Goal: Task Accomplishment & Management: Manage account settings

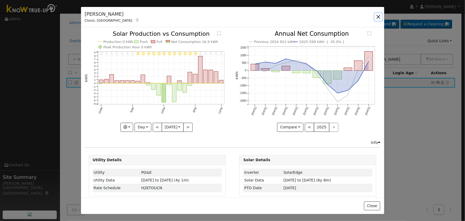
drag, startPoint x: 380, startPoint y: 17, endPoint x: 373, endPoint y: 18, distance: 7.0
click at [380, 17] on button "button" at bounding box center [378, 16] width 7 height 7
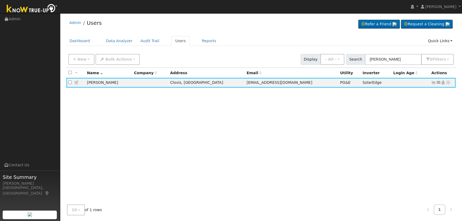
click at [66, 60] on div "New Add User Quick Add Quick Connect Quick Convert Lead Bulk Actions Send Email…" at bounding box center [261, 59] width 391 height 16
drag, startPoint x: 77, startPoint y: 57, endPoint x: 74, endPoint y: 59, distance: 3.3
click at [77, 57] on button "New" at bounding box center [81, 59] width 26 height 11
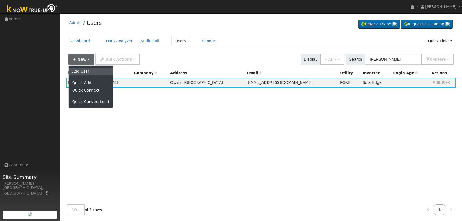
click at [88, 71] on link "Add User" at bounding box center [91, 70] width 44 height 7
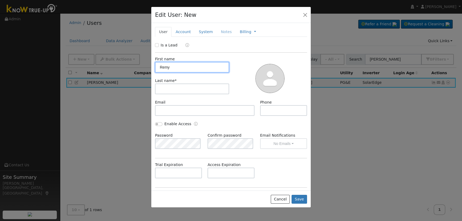
type input "Remy"
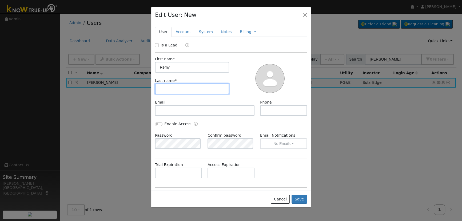
click at [175, 89] on input "text" at bounding box center [192, 88] width 74 height 11
type input "[PERSON_NAME]"
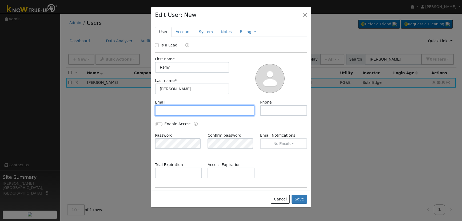
click at [201, 107] on input "text" at bounding box center [204, 110] width 99 height 11
click at [175, 109] on input "text" at bounding box center [204, 110] width 99 height 11
paste input "[EMAIL_ADDRESS][DOMAIN_NAME]"
type input "[EMAIL_ADDRESS][DOMAIN_NAME]"
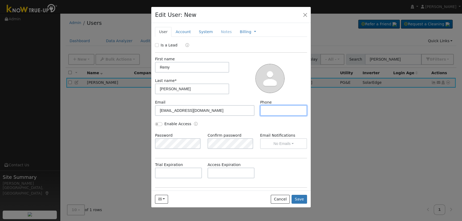
click at [290, 113] on input "text" at bounding box center [283, 110] width 47 height 11
click at [283, 113] on input "text" at bounding box center [283, 110] width 47 height 11
paste input "[PHONE_NUMBER]"
type input "[PHONE_NUMBER]"
click at [156, 44] on input "Is a Lead" at bounding box center [157, 45] width 4 height 4
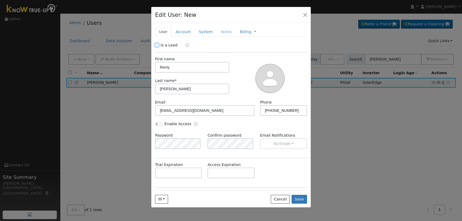
checkbox input "true"
click at [175, 34] on link "Account" at bounding box center [182, 32] width 23 height 10
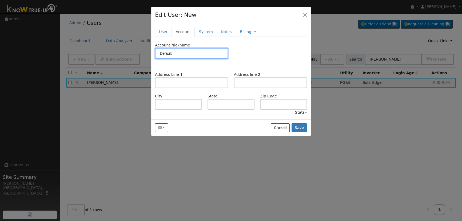
type input "Default"
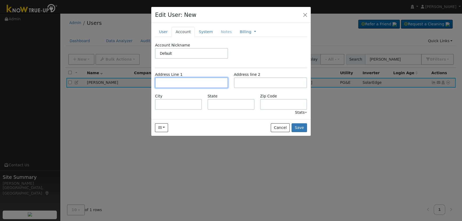
drag, startPoint x: 179, startPoint y: 87, endPoint x: 165, endPoint y: 88, distance: 14.2
click at [178, 87] on input "text" at bounding box center [191, 82] width 73 height 11
click at [183, 82] on input "text" at bounding box center [191, 82] width 73 height 11
paste input "[STREET_ADDRESS][PERSON_NAME]"
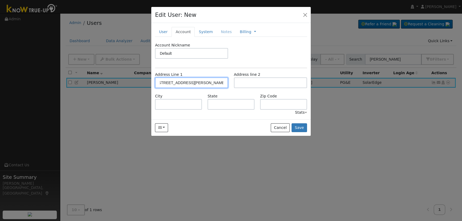
click at [198, 82] on input "[STREET_ADDRESS][PERSON_NAME]" at bounding box center [191, 82] width 73 height 11
type input "[STREET_ADDRESS][PERSON_NAME]"
click at [300, 128] on button "Save" at bounding box center [299, 127] width 15 height 9
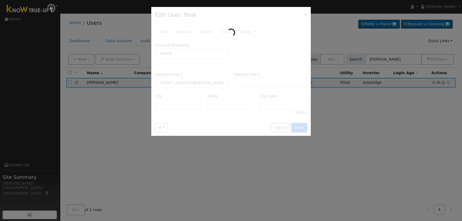
scroll to position [0, 0]
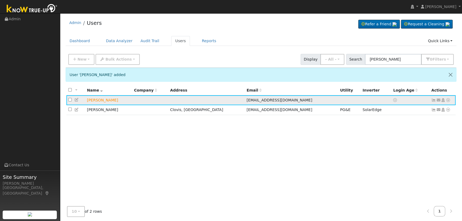
click at [436, 99] on icon at bounding box center [438, 100] width 5 height 4
click at [0, 0] on link "Conversion Email" at bounding box center [0, 0] width 0 height 0
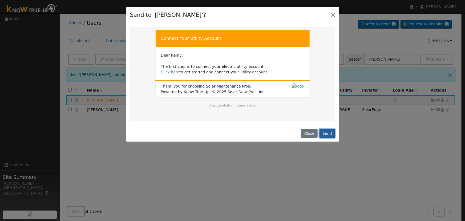
click at [329, 134] on button "Send" at bounding box center [328, 133] width 16 height 9
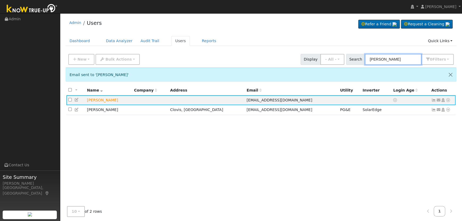
click at [397, 62] on input "[PERSON_NAME]" at bounding box center [393, 59] width 57 height 11
drag, startPoint x: 397, startPoint y: 61, endPoint x: 291, endPoint y: 48, distance: 107.5
click at [291, 48] on div "Admin Users Refer a Friend Request a Cleaning" at bounding box center [261, 126] width 397 height 221
paste input "[PERSON_NAME]"
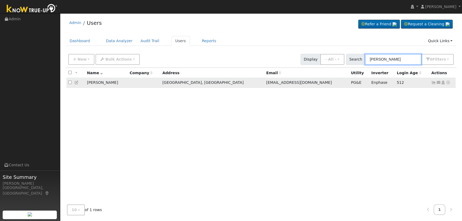
type input "[PERSON_NAME]"
click at [76, 83] on icon at bounding box center [76, 83] width 5 height 4
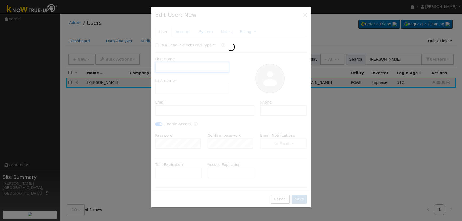
checkbox input "false"
type input "[PERSON_NAME]"
type input "[EMAIL_ADDRESS][DOMAIN_NAME]"
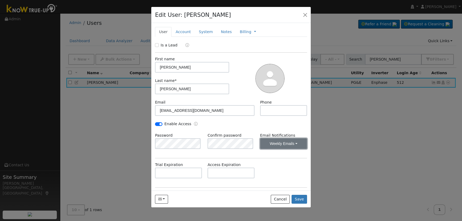
click at [285, 141] on button "Weekly Emails" at bounding box center [283, 143] width 47 height 11
click at [285, 125] on div "Enable Access" at bounding box center [231, 126] width 158 height 11
click at [159, 122] on input "Enable Access" at bounding box center [158, 124] width 7 height 4
checkbox input "true"
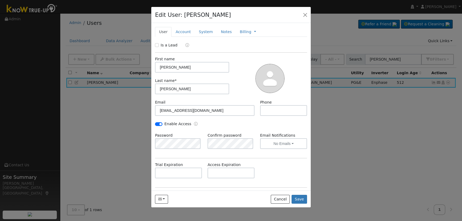
click at [229, 115] on div "Email [EMAIL_ADDRESS][DOMAIN_NAME] Phone" at bounding box center [231, 110] width 158 height 22
click at [277, 141] on button "No Emails" at bounding box center [283, 143] width 47 height 11
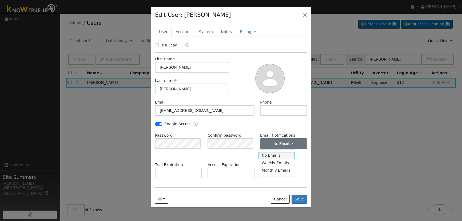
click at [288, 155] on link "No Emails" at bounding box center [276, 155] width 37 height 7
click at [294, 142] on button "No Emails" at bounding box center [283, 143] width 47 height 11
click at [280, 162] on link "Weekly Emails" at bounding box center [276, 162] width 37 height 7
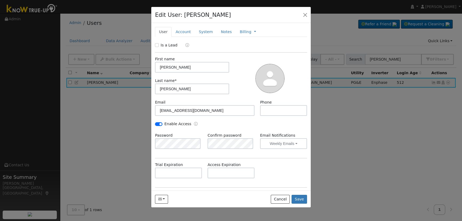
click at [257, 121] on div "Enable Access" at bounding box center [231, 126] width 158 height 11
drag, startPoint x: 300, startPoint y: 196, endPoint x: 298, endPoint y: 197, distance: 2.9
click at [299, 197] on button "Save" at bounding box center [299, 199] width 15 height 9
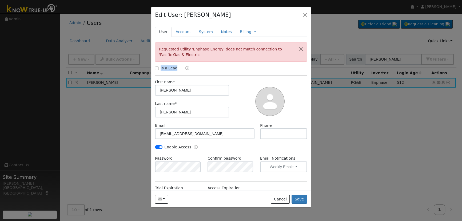
click at [236, 71] on div "Is a Lead First name [PERSON_NAME] Last name * [PERSON_NAME] Email [EMAIL_ADDRE…" at bounding box center [231, 157] width 152 height 184
click at [182, 29] on link "Account" at bounding box center [182, 32] width 23 height 10
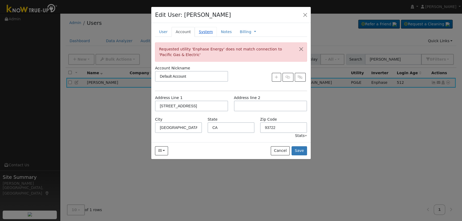
click at [197, 30] on link "System" at bounding box center [206, 32] width 22 height 10
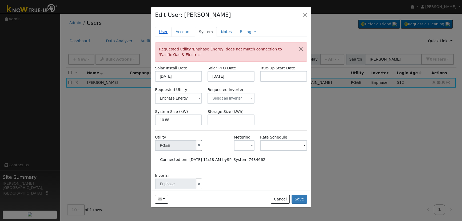
click at [162, 29] on link "User" at bounding box center [163, 32] width 17 height 10
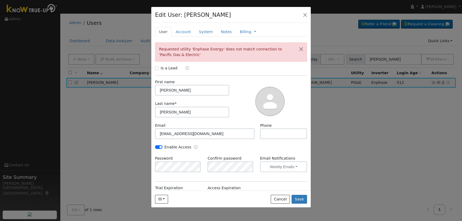
click at [244, 91] on div at bounding box center [270, 100] width 78 height 43
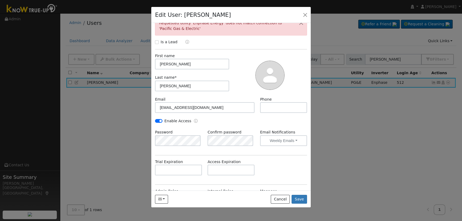
scroll to position [62, 0]
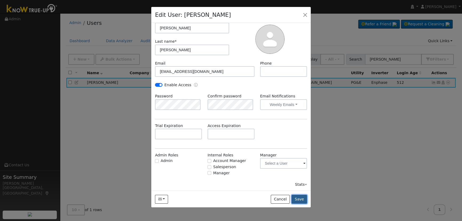
click at [303, 199] on button "Save" at bounding box center [299, 199] width 15 height 9
click at [214, 57] on div "First name [PERSON_NAME] Last name * [PERSON_NAME]" at bounding box center [192, 38] width 78 height 43
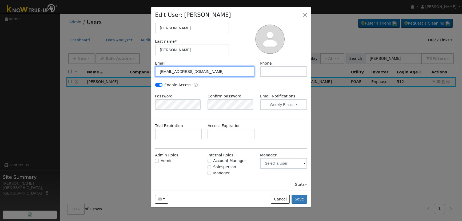
drag, startPoint x: 208, startPoint y: 72, endPoint x: 68, endPoint y: 71, distance: 139.8
click at [68, 71] on div "Edit User: [PERSON_NAME] Default Account Default Account [STREET_ADDRESS] Prima…" at bounding box center [231, 110] width 462 height 221
type input "[EMAIL_ADDRESS][DOMAIN_NAME]"
click at [291, 137] on div "Trial Expiration Access Expiration" at bounding box center [231, 134] width 158 height 22
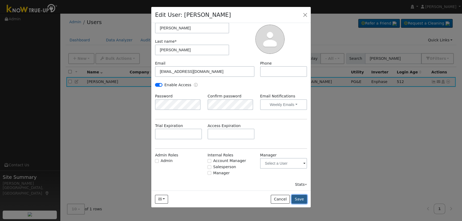
click at [300, 198] on button "Save" at bounding box center [299, 199] width 15 height 9
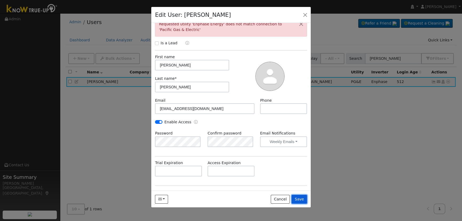
scroll to position [0, 0]
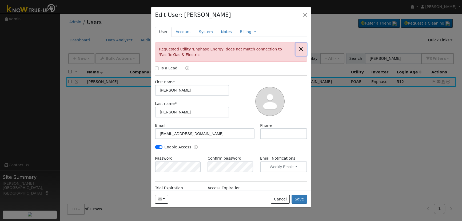
click at [297, 49] on button "button" at bounding box center [301, 49] width 11 height 13
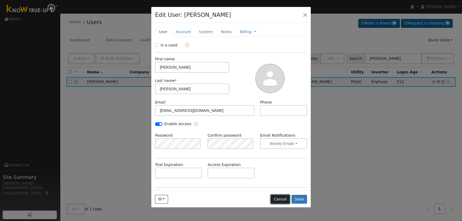
click at [277, 197] on button "Cancel" at bounding box center [280, 199] width 19 height 9
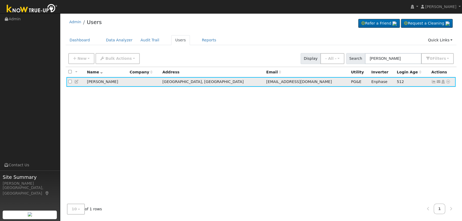
click at [434, 81] on icon at bounding box center [433, 82] width 5 height 4
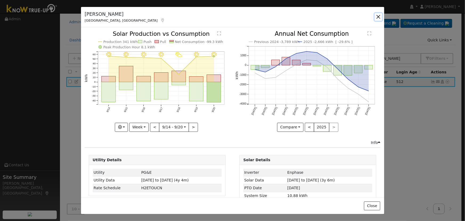
click at [379, 16] on button "button" at bounding box center [378, 16] width 7 height 7
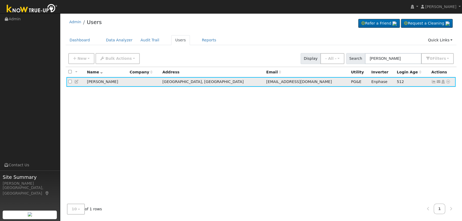
click at [78, 83] on icon at bounding box center [76, 82] width 5 height 4
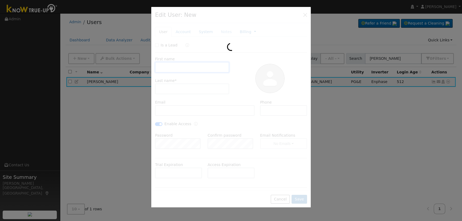
type input "[PERSON_NAME]"
type input "[EMAIL_ADDRESS][DOMAIN_NAME]"
checkbox input "true"
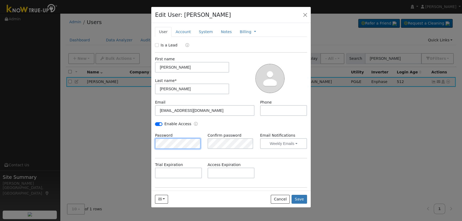
click at [145, 142] on div "Edit User: [PERSON_NAME] Default Account Default Account [STREET_ADDRESS] Prima…" at bounding box center [231, 110] width 462 height 221
click at [296, 195] on button "Save" at bounding box center [299, 199] width 15 height 9
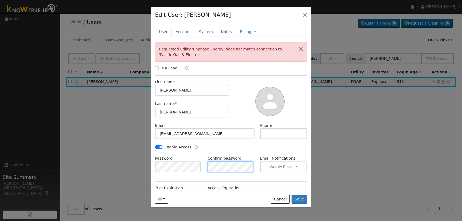
click at [138, 161] on div "Edit User: [PERSON_NAME] Default Account Default Account [STREET_ADDRESS] Prima…" at bounding box center [231, 110] width 462 height 221
click at [129, 161] on div "Edit User: [PERSON_NAME] Default Account Default Account [STREET_ADDRESS] Prima…" at bounding box center [231, 110] width 462 height 221
click at [286, 195] on button "Cancel" at bounding box center [280, 199] width 19 height 9
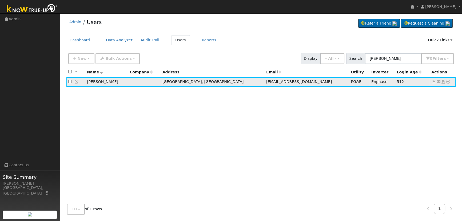
click at [437, 81] on icon at bounding box center [438, 82] width 5 height 4
click at [0, 0] on link "Access Link (Password Reset)" at bounding box center [0, 0] width 0 height 0
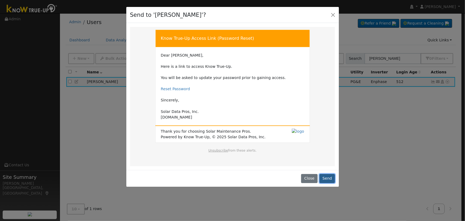
click at [332, 177] on button "Send" at bounding box center [328, 178] width 16 height 9
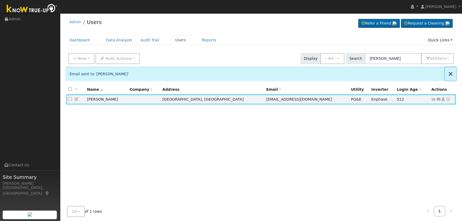
click at [450, 74] on button "Close" at bounding box center [450, 73] width 11 height 13
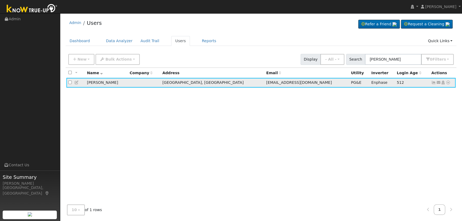
click at [436, 81] on link at bounding box center [438, 83] width 5 height 6
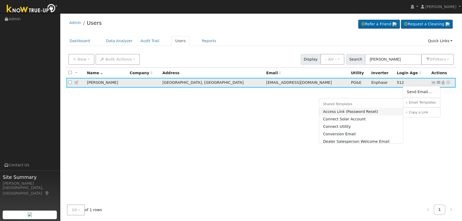
click at [365, 112] on link "Access Link (Password Reset)" at bounding box center [361, 111] width 84 height 7
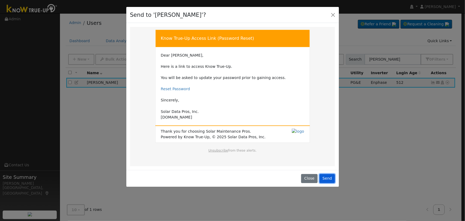
click at [328, 177] on button "Send" at bounding box center [328, 178] width 16 height 9
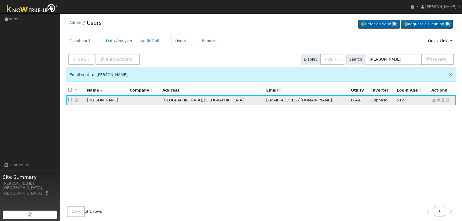
click at [433, 101] on icon at bounding box center [433, 100] width 5 height 4
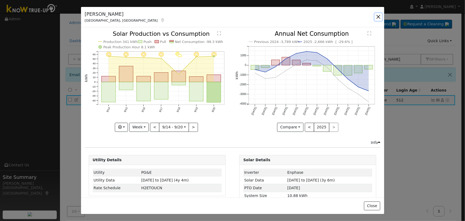
click at [376, 14] on button "button" at bounding box center [378, 16] width 7 height 7
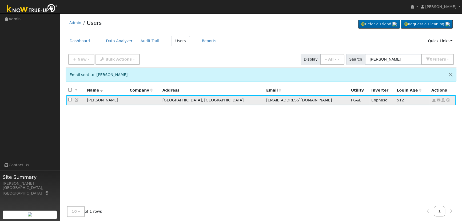
click at [78, 100] on icon at bounding box center [76, 100] width 5 height 4
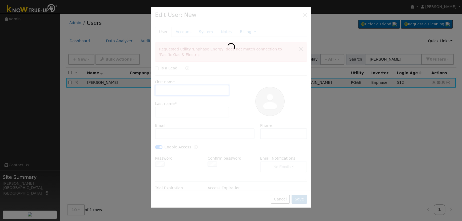
type input "[PERSON_NAME]"
type input "[EMAIL_ADDRESS][DOMAIN_NAME]"
checkbox input "true"
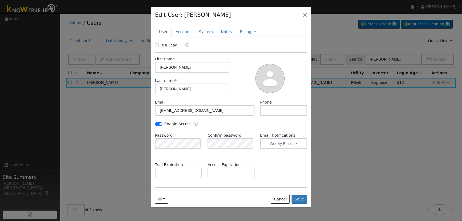
click at [223, 120] on div "Email [EMAIL_ADDRESS][DOMAIN_NAME] Phone" at bounding box center [231, 110] width 158 height 22
click at [184, 32] on link "Account" at bounding box center [182, 32] width 23 height 10
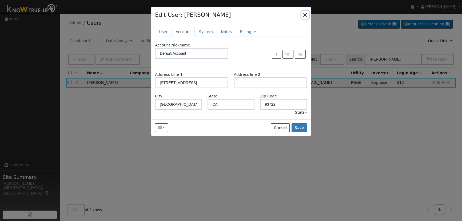
click at [305, 14] on button "button" at bounding box center [304, 14] width 7 height 7
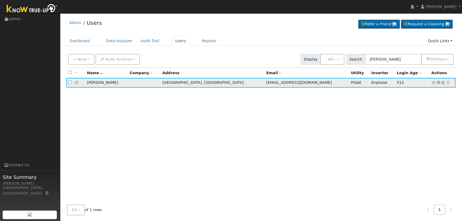
click at [437, 83] on icon at bounding box center [438, 83] width 5 height 4
click at [444, 94] on div "All None All on page None on page Name Company Address Email Utility Inverter L…" at bounding box center [261, 134] width 391 height 133
click at [432, 81] on link at bounding box center [433, 82] width 5 height 4
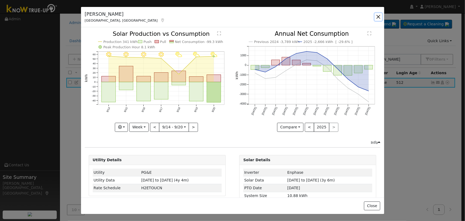
click at [381, 15] on button "button" at bounding box center [378, 16] width 7 height 7
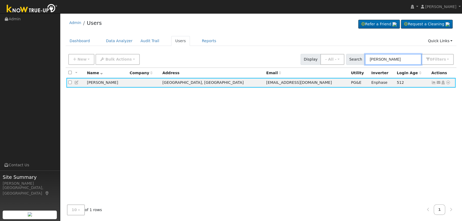
drag, startPoint x: 416, startPoint y: 61, endPoint x: 202, endPoint y: 50, distance: 213.9
click at [204, 51] on div "New Add User Quick Add Quick Connect Quick Convert Lead Bulk Actions Send Email…" at bounding box center [261, 59] width 391 height 16
type input "[PERSON_NAME]"
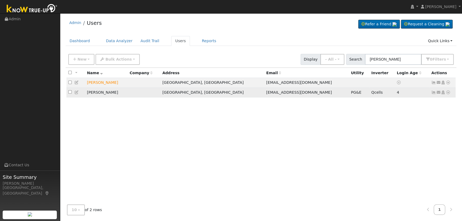
click at [434, 94] on icon at bounding box center [433, 92] width 5 height 4
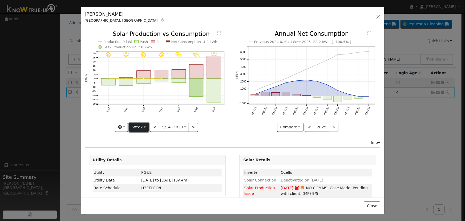
click at [143, 123] on button "Week" at bounding box center [138, 127] width 19 height 9
click at [149, 137] on link "Day" at bounding box center [148, 137] width 37 height 7
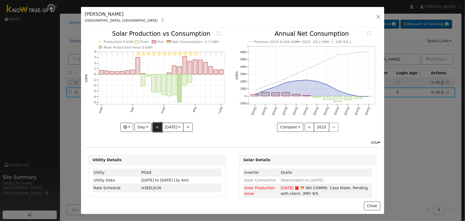
click at [157, 127] on button "<" at bounding box center [157, 127] width 9 height 9
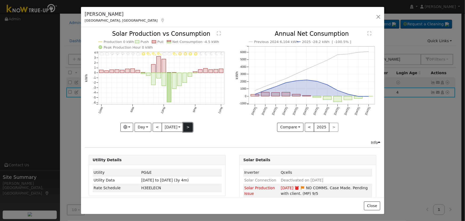
click at [183, 123] on button ">" at bounding box center [187, 127] width 9 height 9
type input "[DATE]"
